Goal: Information Seeking & Learning: Learn about a topic

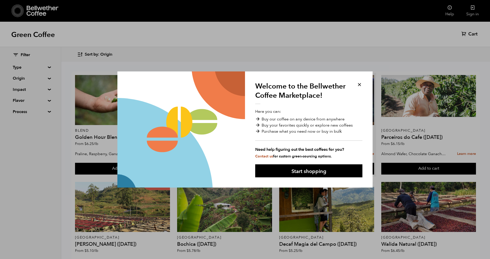
click at [358, 84] on button at bounding box center [359, 85] width 6 height 6
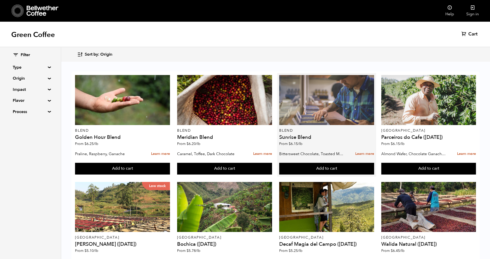
click at [362, 83] on div at bounding box center [326, 100] width 95 height 50
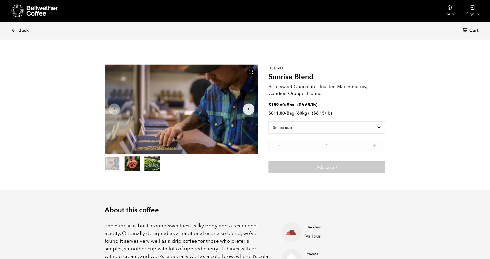
scroll to position [222, 272]
click at [16, 32] on link "Back" at bounding box center [27, 30] width 32 height 17
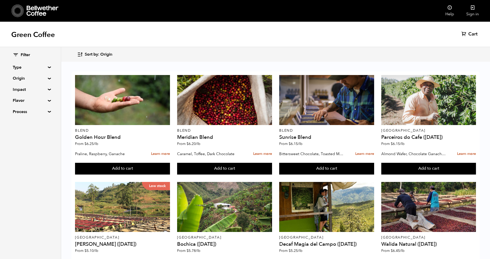
click at [48, 68] on div "Filter Type Blend Single Origin Decaf Seasonal Year Round Origin Blend Brazil B…" at bounding box center [30, 83] width 61 height 73
click at [47, 66] on summary "Type" at bounding box center [30, 67] width 35 height 6
click at [47, 80] on div "Filter Type Blend Single Origin Decaf Seasonal Year Round Origin Blend Brazil B…" at bounding box center [30, 83] width 61 height 73
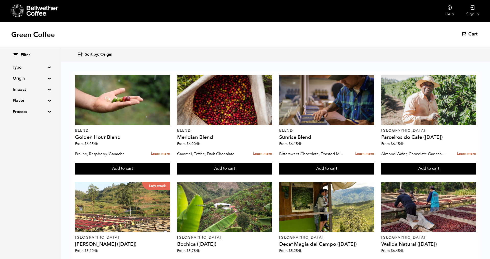
click at [48, 78] on summary "Origin" at bounding box center [30, 78] width 35 height 6
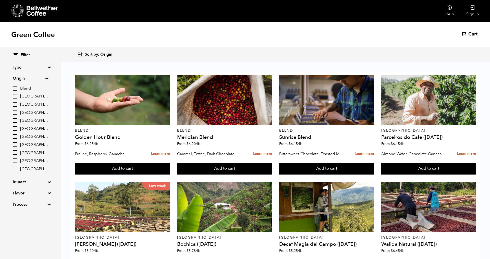
click at [48, 78] on summary "Origin" at bounding box center [30, 78] width 35 height 6
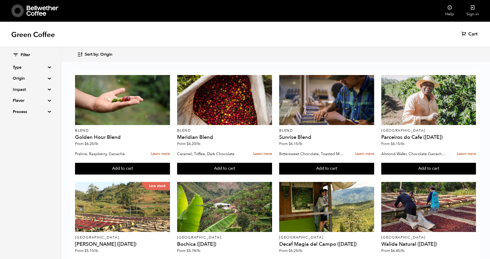
click at [46, 91] on div "Filter Type Blend Single Origin Decaf Seasonal Year Round Origin Blend Brazil B…" at bounding box center [30, 83] width 61 height 73
click at [47, 89] on summary "Impact" at bounding box center [30, 89] width 35 height 6
click at [47, 112] on summary "Process" at bounding box center [30, 112] width 35 height 6
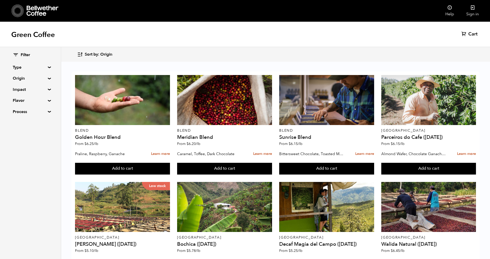
click at [48, 100] on summary "Flavor" at bounding box center [30, 100] width 35 height 6
click at [41, 10] on icon at bounding box center [43, 11] width 32 height 10
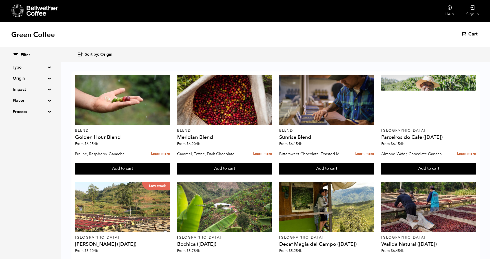
scroll to position [359, 0]
